Goal: Information Seeking & Learning: Find specific page/section

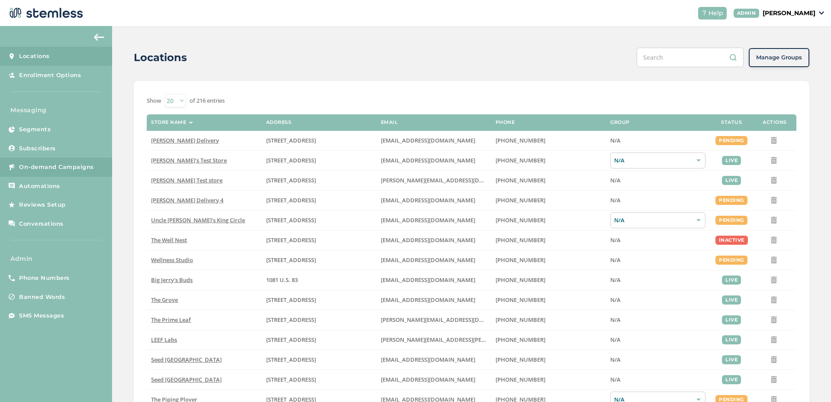
click at [67, 169] on span "On-demand Campaigns" at bounding box center [56, 167] width 75 height 9
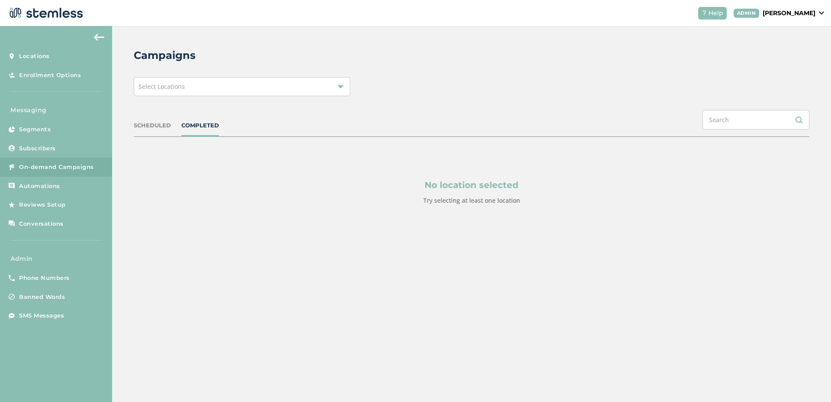
click at [203, 87] on div "Select Locations" at bounding box center [242, 86] width 216 height 19
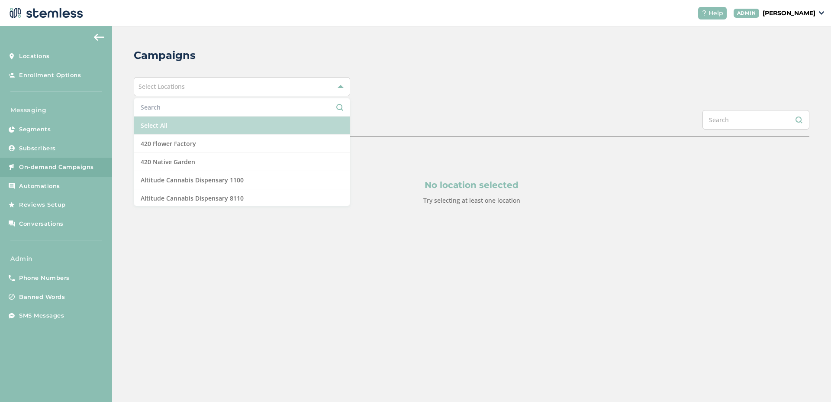
click at [174, 119] on li "Select All" at bounding box center [242, 125] width 216 height 18
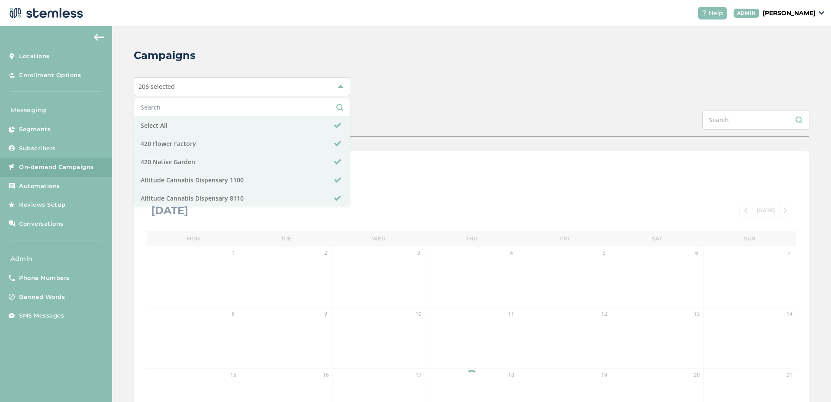
click at [382, 113] on div "SCHEDULED COMPLETED" at bounding box center [472, 123] width 676 height 27
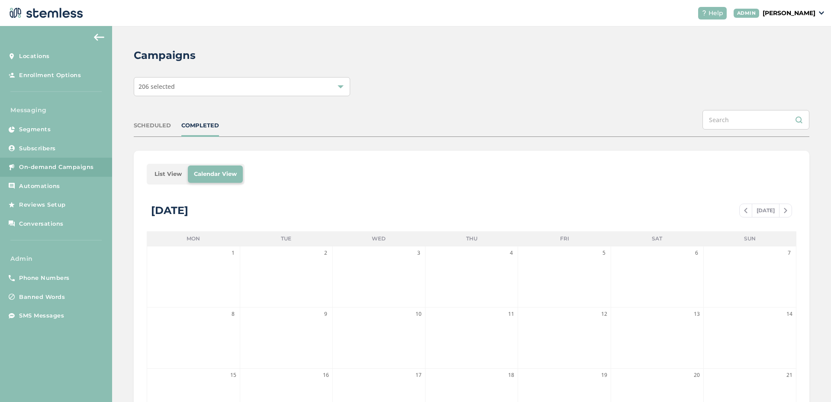
click at [165, 171] on li "List View" at bounding box center [167, 173] width 39 height 17
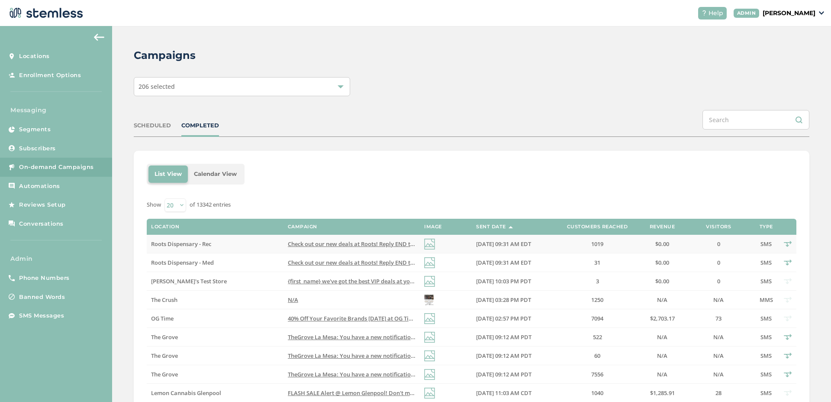
click at [208, 247] on td "Roots Dispensary - Rec" at bounding box center [215, 244] width 136 height 19
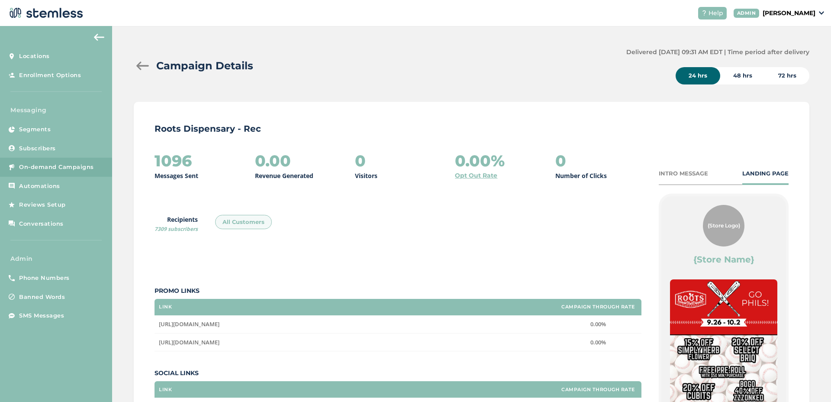
scroll to position [109, 0]
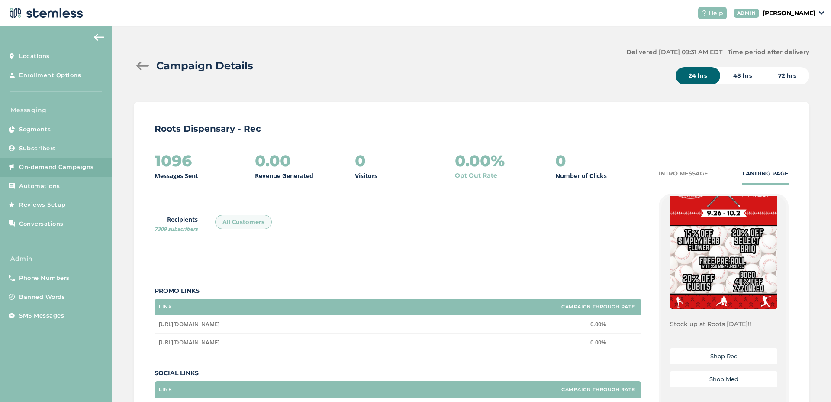
click at [142, 66] on div at bounding box center [142, 65] width 17 height 9
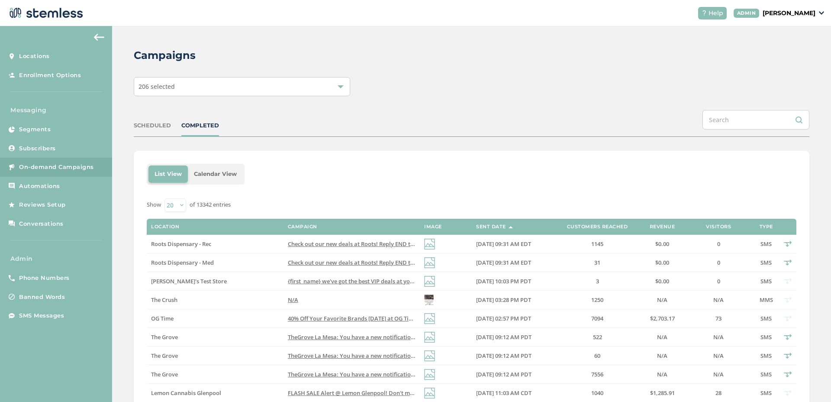
click at [348, 264] on span "Check out our new deals at Roots! Reply END to cancel" at bounding box center [360, 262] width 144 height 8
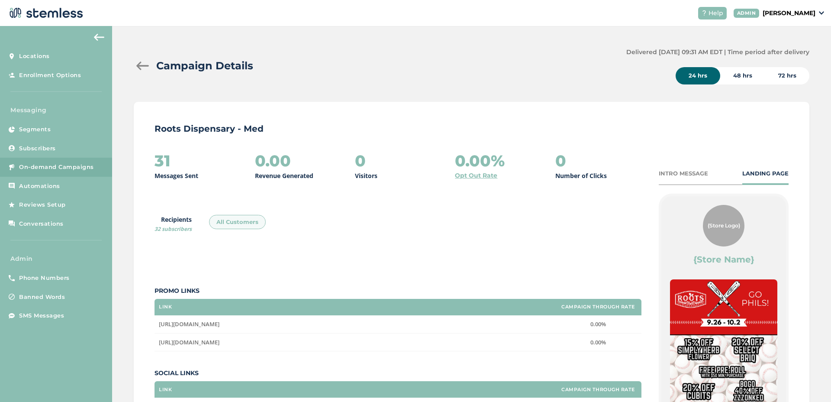
click at [143, 66] on div at bounding box center [142, 65] width 17 height 9
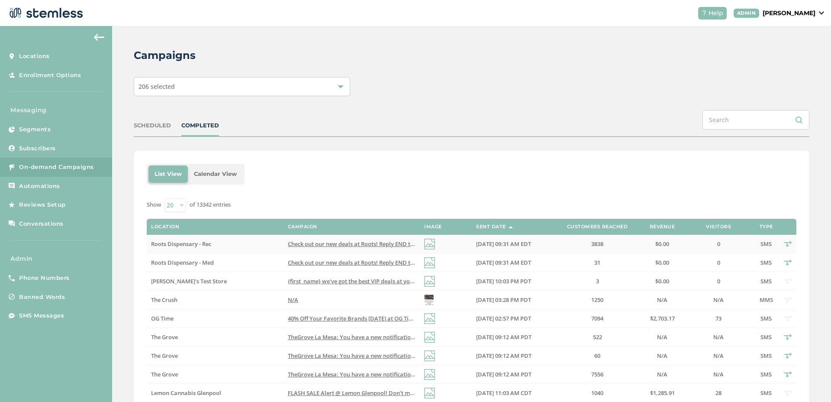
click at [304, 238] on td "Check out our new deals at Roots! Reply END to cancel" at bounding box center [352, 244] width 136 height 19
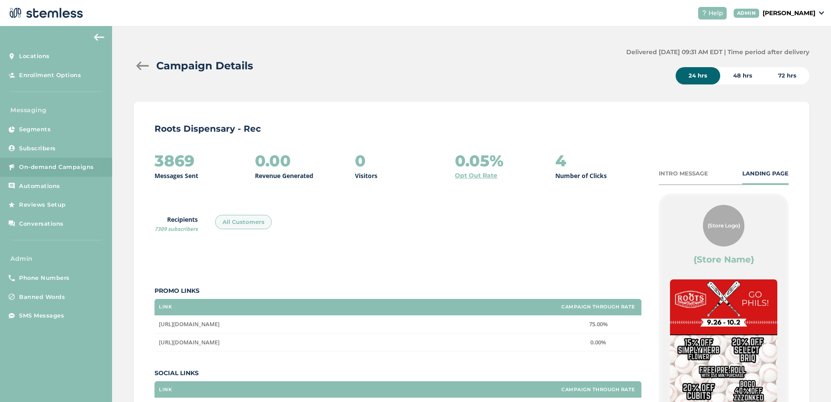
click at [146, 65] on div at bounding box center [142, 65] width 17 height 9
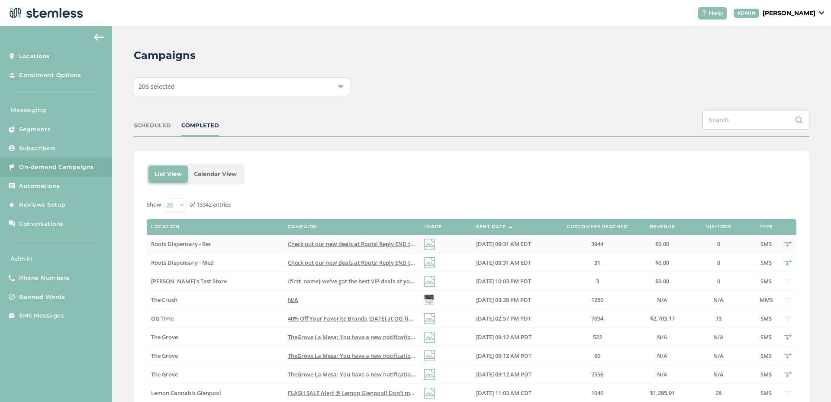
click at [249, 248] on td "Roots Dispensary - Rec" at bounding box center [215, 244] width 136 height 19
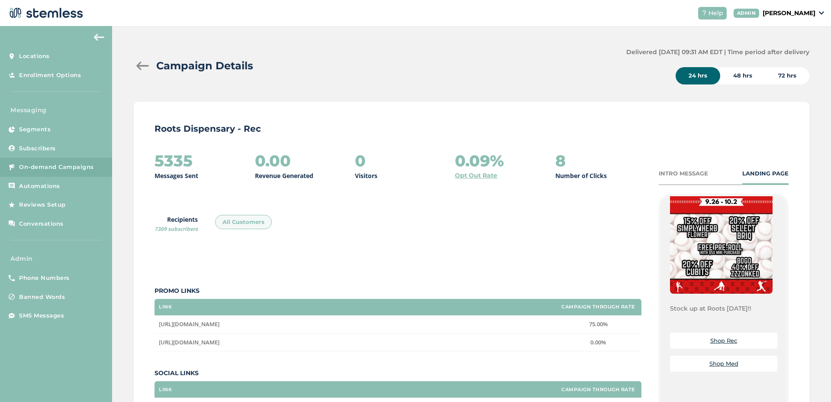
click at [139, 69] on div at bounding box center [142, 65] width 17 height 9
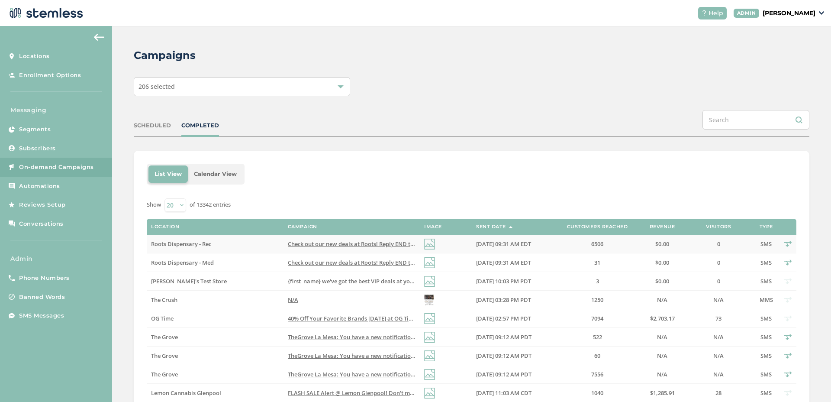
click at [345, 242] on span "Check out our new deals at Roots! Reply END to cancel" at bounding box center [360, 244] width 144 height 8
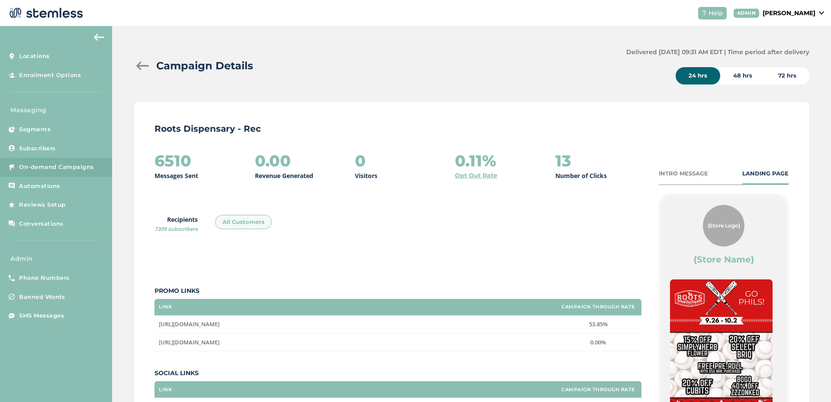
click at [220, 335] on td "https://rootsnj.com/menu/" at bounding box center [355, 342] width 400 height 18
click at [218, 342] on span "https://rootsnj.com/menu/" at bounding box center [189, 342] width 61 height 8
copy span "https://rootsnj.com/menu/"
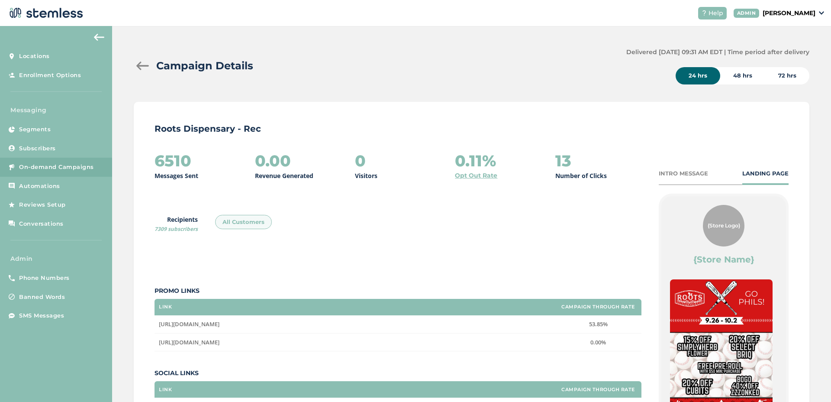
click at [142, 64] on div at bounding box center [142, 65] width 17 height 9
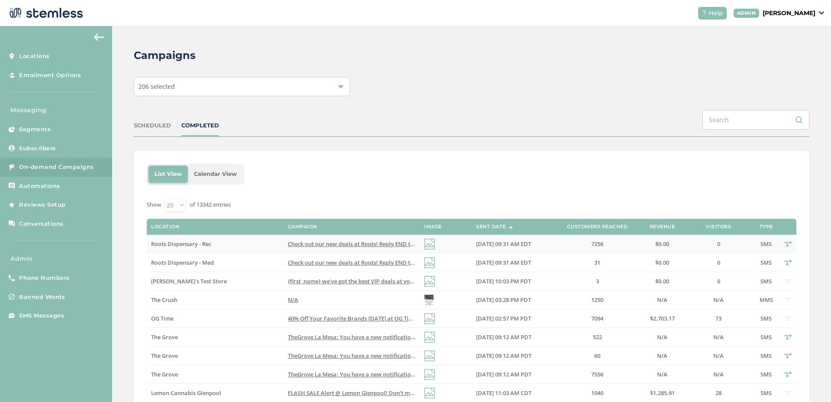
click at [317, 239] on td "Check out our new deals at Roots! Reply END to cancel" at bounding box center [352, 244] width 136 height 19
